Goal: Task Accomplishment & Management: Use online tool/utility

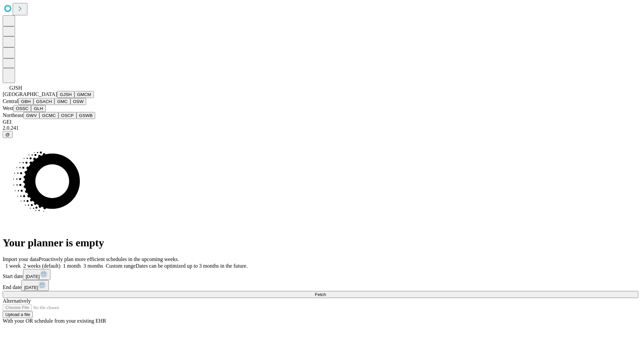
click at [57, 98] on button "GJSH" at bounding box center [65, 94] width 17 height 7
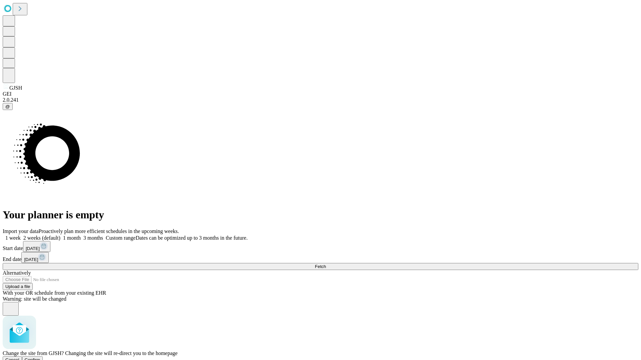
click at [40, 358] on span "Confirm" at bounding box center [33, 360] width 16 height 5
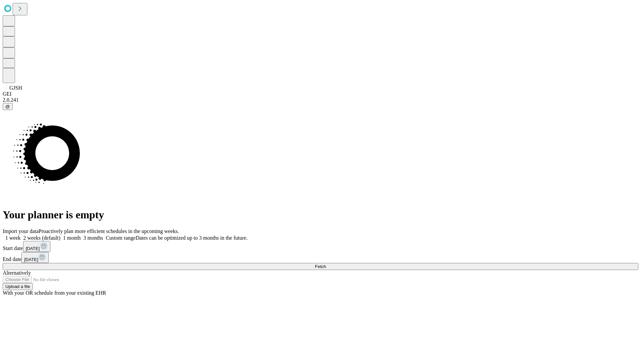
click at [81, 235] on label "1 month" at bounding box center [70, 238] width 20 height 6
click at [326, 264] on span "Fetch" at bounding box center [320, 266] width 11 height 5
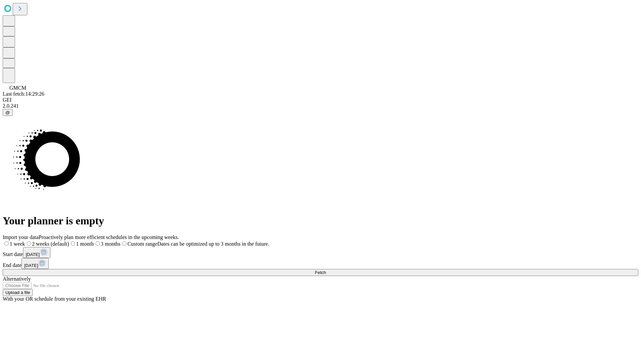
click at [94, 241] on label "1 month" at bounding box center [81, 244] width 25 height 6
click at [326, 270] on span "Fetch" at bounding box center [320, 272] width 11 height 5
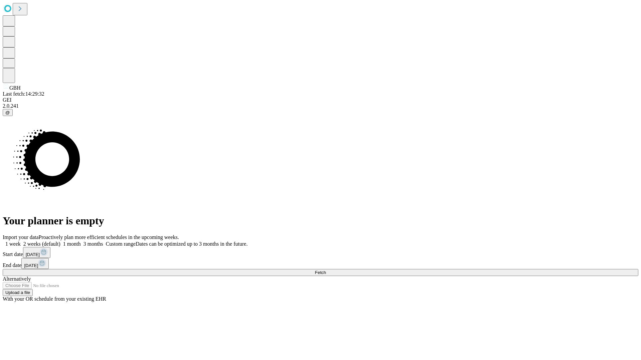
click at [326, 270] on span "Fetch" at bounding box center [320, 272] width 11 height 5
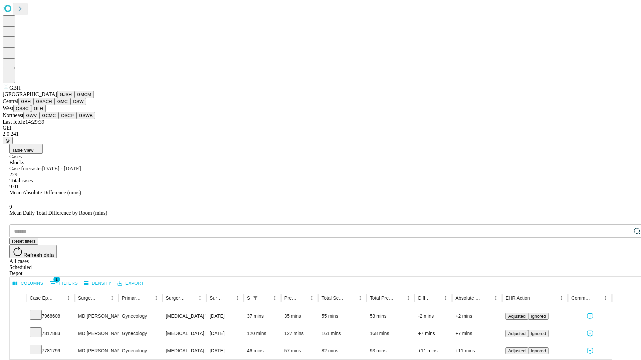
click at [52, 105] on button "GSACH" at bounding box center [43, 101] width 21 height 7
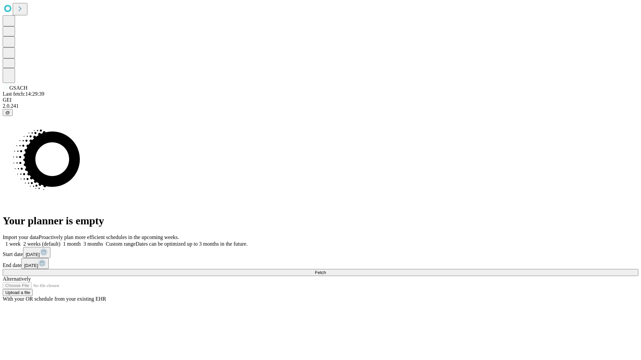
click at [81, 241] on label "1 month" at bounding box center [70, 244] width 20 height 6
click at [326, 270] on span "Fetch" at bounding box center [320, 272] width 11 height 5
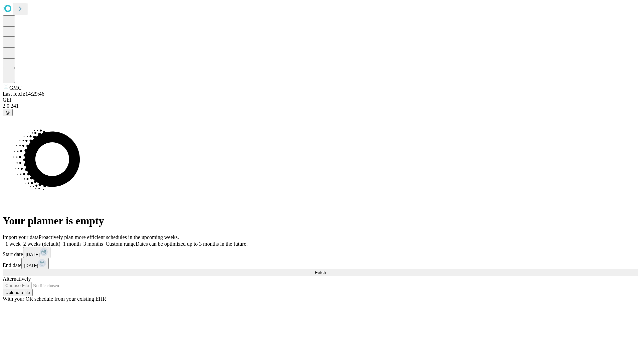
click at [81, 241] on label "1 month" at bounding box center [70, 244] width 20 height 6
click at [326, 270] on span "Fetch" at bounding box center [320, 272] width 11 height 5
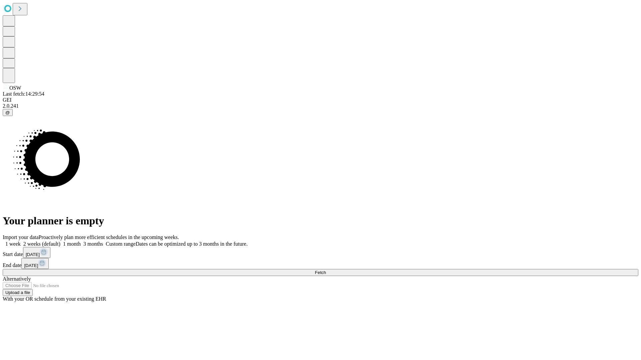
click at [326, 270] on span "Fetch" at bounding box center [320, 272] width 11 height 5
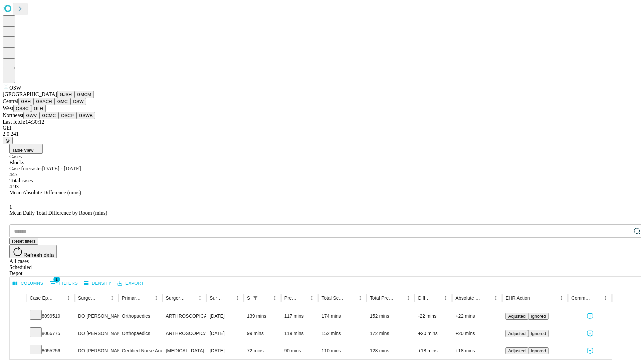
click at [31, 112] on button "OSSC" at bounding box center [22, 108] width 18 height 7
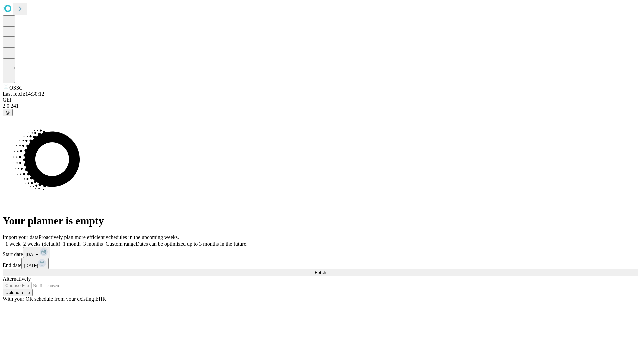
click at [81, 241] on label "1 month" at bounding box center [70, 244] width 20 height 6
click at [326, 270] on span "Fetch" at bounding box center [320, 272] width 11 height 5
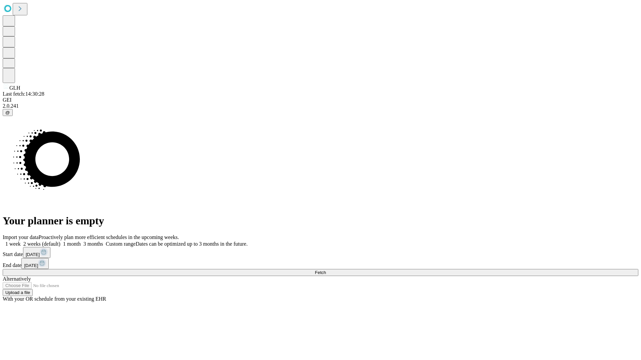
click at [81, 241] on label "1 month" at bounding box center [70, 244] width 20 height 6
click at [326, 270] on span "Fetch" at bounding box center [320, 272] width 11 height 5
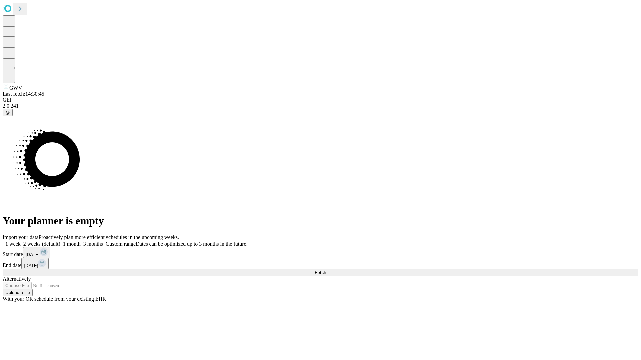
click at [81, 241] on label "1 month" at bounding box center [70, 244] width 20 height 6
click at [326, 270] on span "Fetch" at bounding box center [320, 272] width 11 height 5
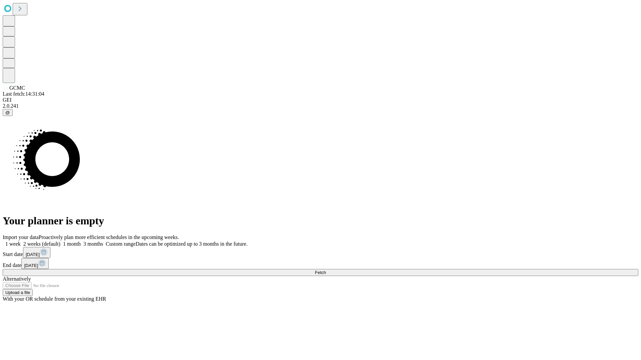
click at [81, 241] on label "1 month" at bounding box center [70, 244] width 20 height 6
click at [326, 270] on span "Fetch" at bounding box center [320, 272] width 11 height 5
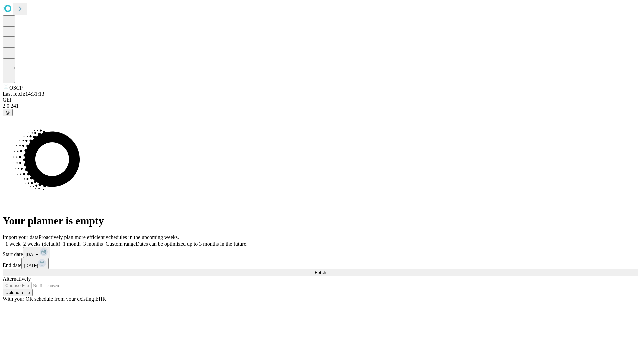
click at [81, 241] on label "1 month" at bounding box center [70, 244] width 20 height 6
click at [326, 270] on span "Fetch" at bounding box center [320, 272] width 11 height 5
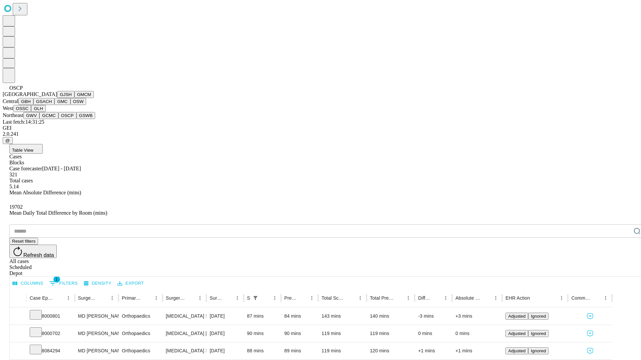
click at [76, 119] on button "GSWB" at bounding box center [85, 115] width 19 height 7
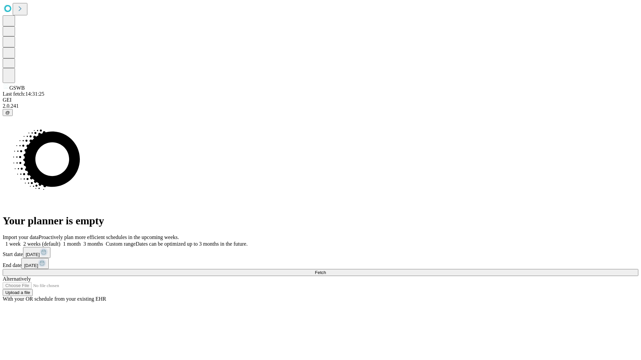
click at [81, 241] on label "1 month" at bounding box center [70, 244] width 20 height 6
click at [326, 270] on span "Fetch" at bounding box center [320, 272] width 11 height 5
